Goal: Task Accomplishment & Management: Use online tool/utility

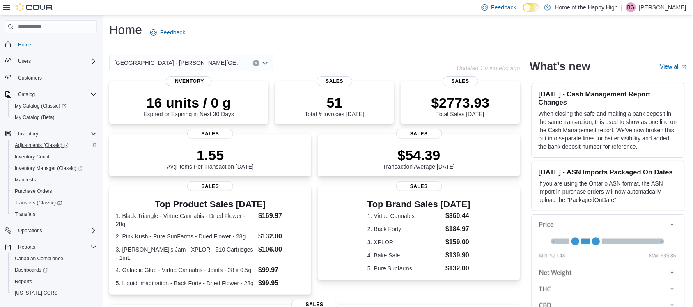
scroll to position [27, 0]
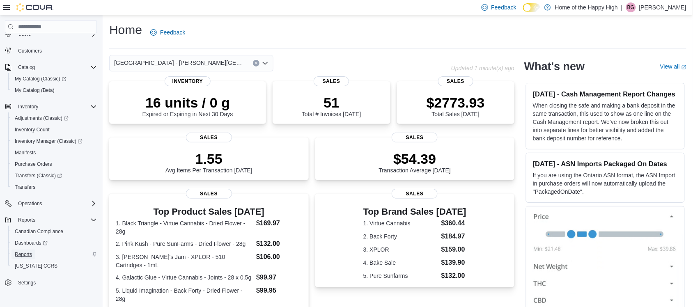
click at [23, 255] on span "Reports" at bounding box center [23, 254] width 17 height 7
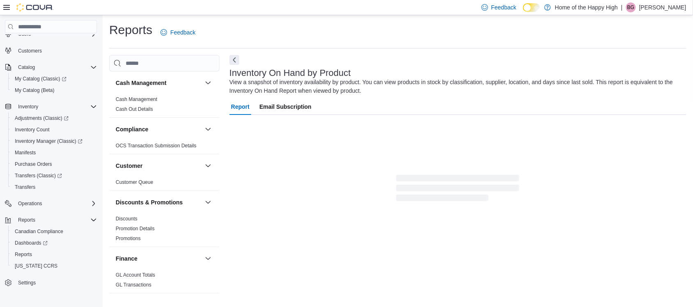
click at [7, 8] on icon at bounding box center [6, 7] width 7 height 7
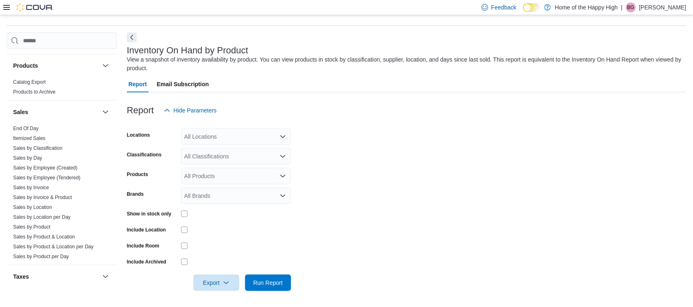
scroll to position [522, 0]
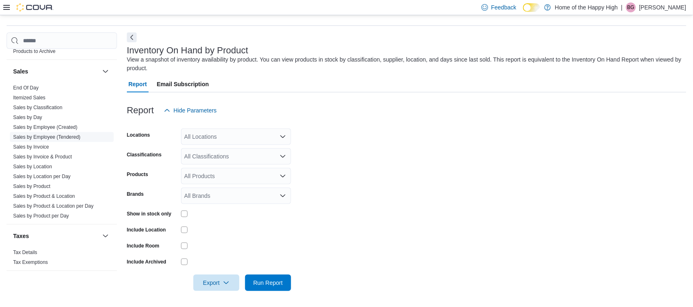
click at [46, 138] on link "Sales by Employee (Tendered)" at bounding box center [46, 137] width 67 height 6
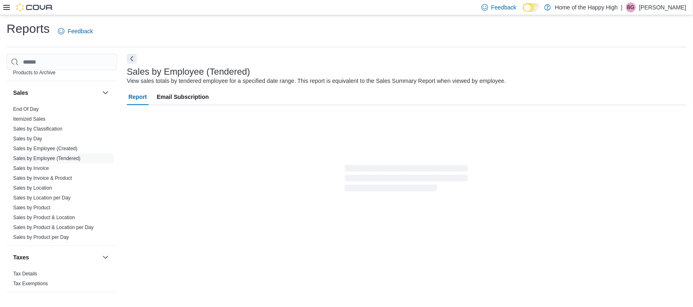
scroll to position [19, 0]
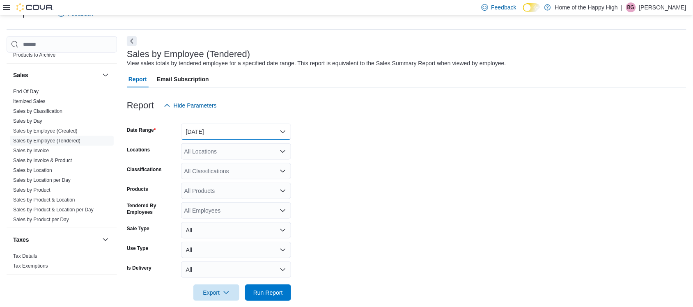
click at [213, 132] on button "Yesterday" at bounding box center [236, 132] width 110 height 16
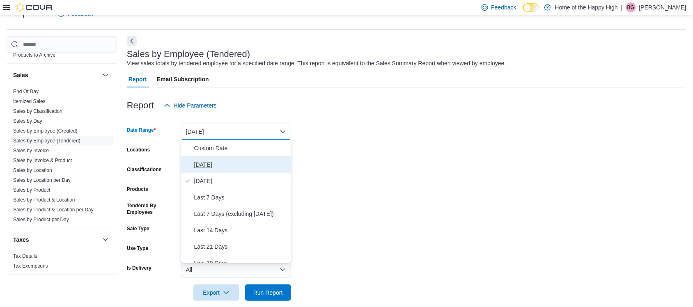
click at [214, 163] on span "Today" at bounding box center [241, 165] width 94 height 10
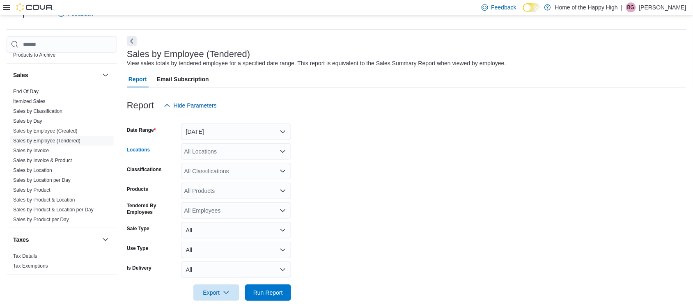
click at [229, 148] on div "All Locations" at bounding box center [236, 151] width 110 height 16
type input "****"
click at [243, 166] on span "Edmonton - Jackson Heights - Fire & Flower" at bounding box center [320, 165] width 211 height 8
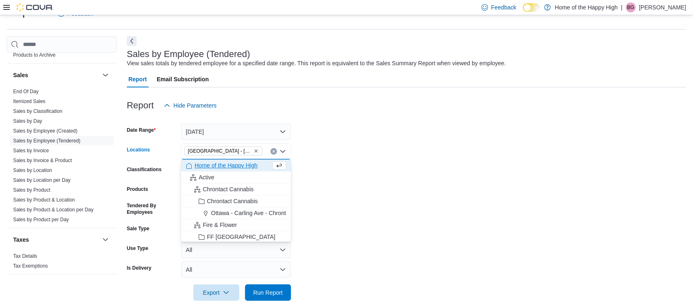
click at [327, 206] on form "Date Range Today Locations Edmonton - Jackson Heights - Fire & Flower Combo box…" at bounding box center [406, 207] width 559 height 187
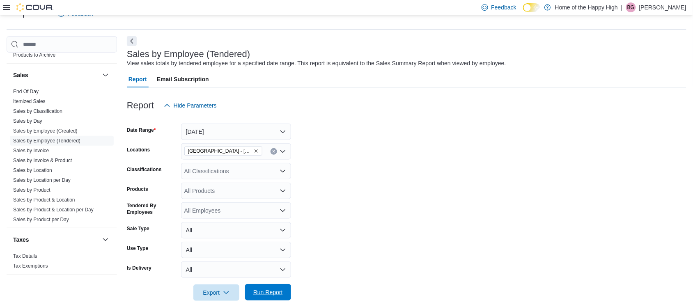
click at [277, 286] on span "Run Report" at bounding box center [268, 292] width 36 height 16
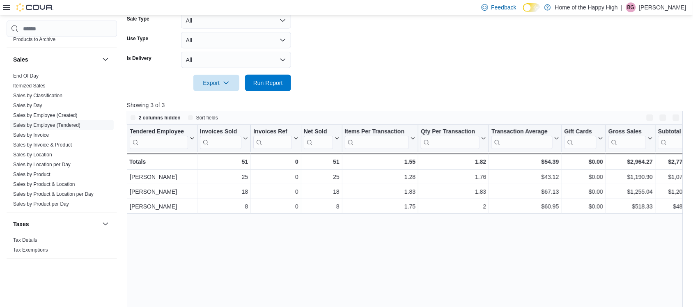
scroll to position [284, 0]
